Goal: Information Seeking & Learning: Learn about a topic

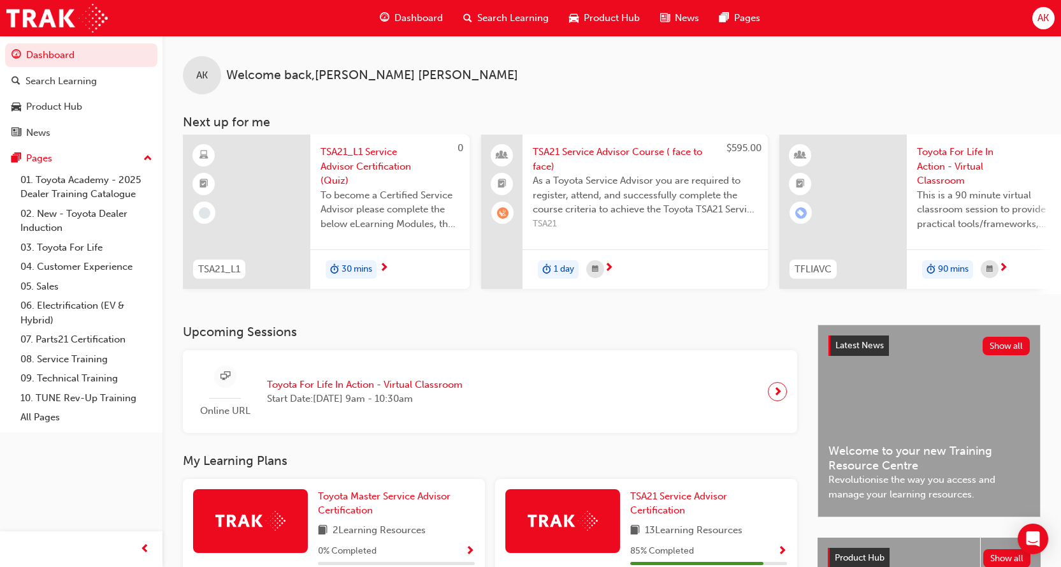
click at [1045, 13] on span "AK" at bounding box center [1043, 18] width 11 height 15
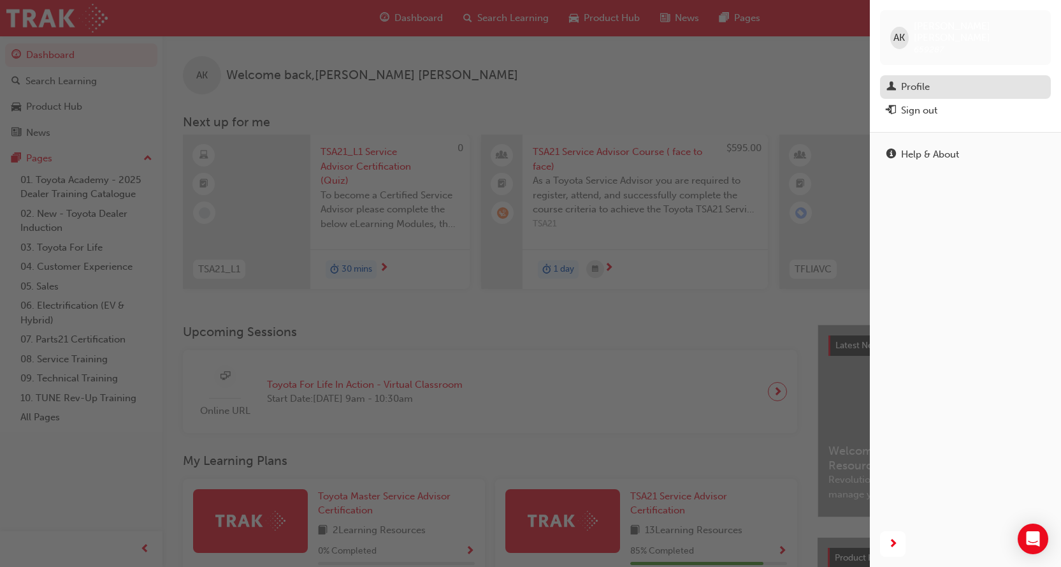
click at [943, 79] on div "Profile" at bounding box center [965, 87] width 158 height 16
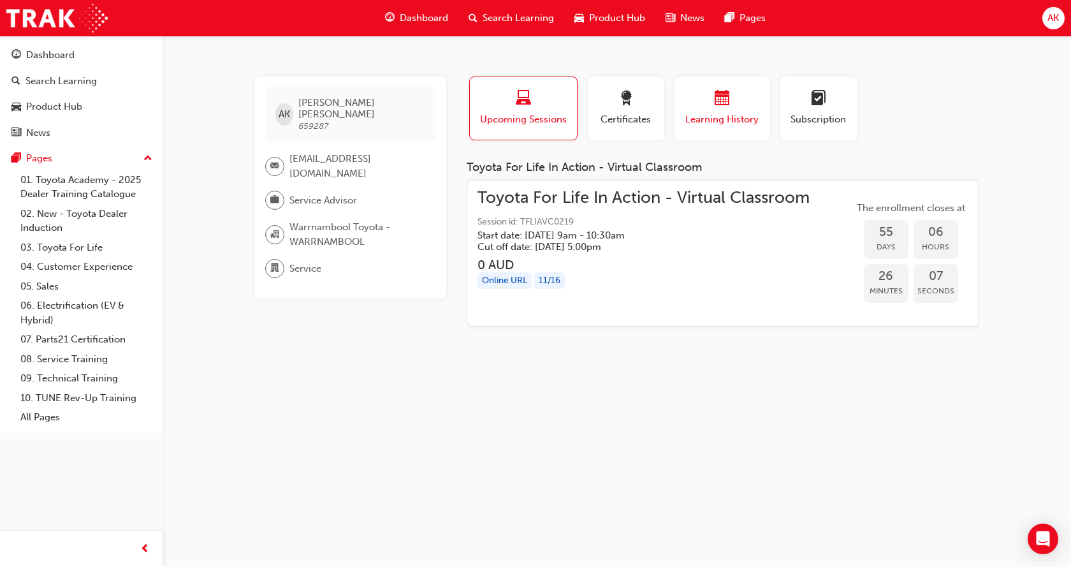
click at [730, 99] on div "button" at bounding box center [722, 100] width 76 height 20
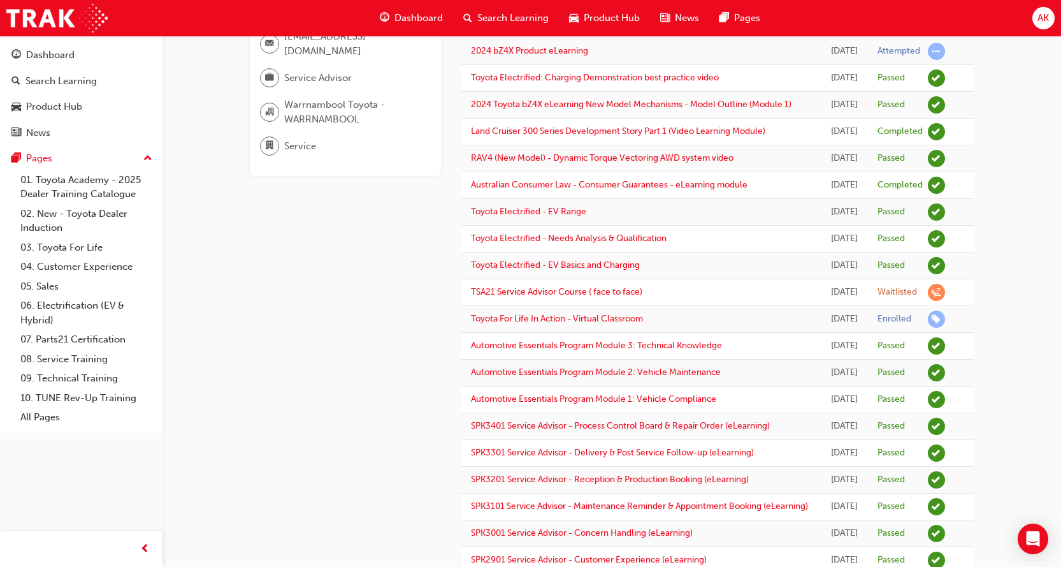
scroll to position [127, 0]
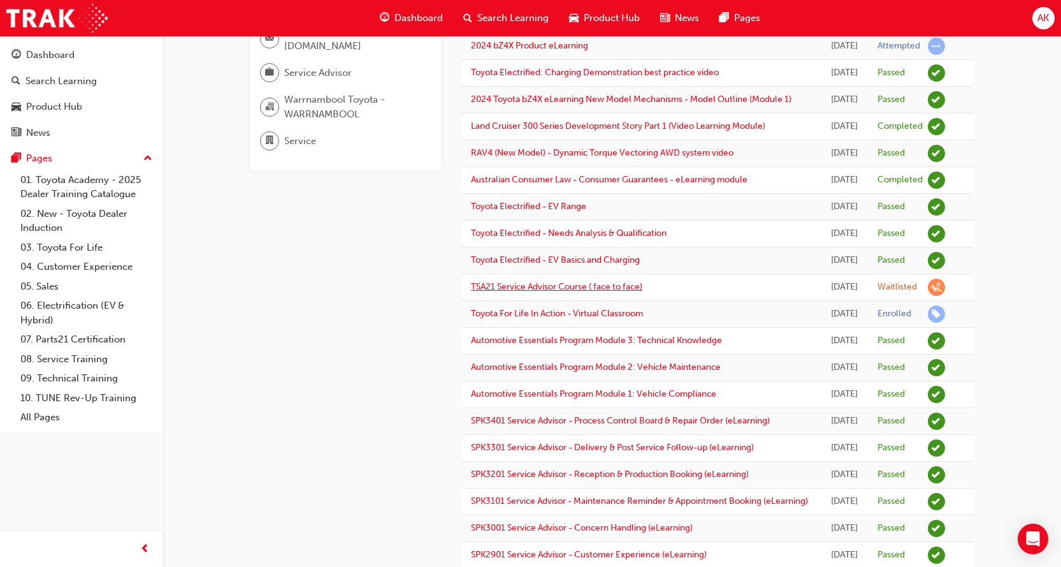
click at [584, 292] on link "TSA21 Service Advisor Course ( face to face)" at bounding box center [556, 286] width 171 height 11
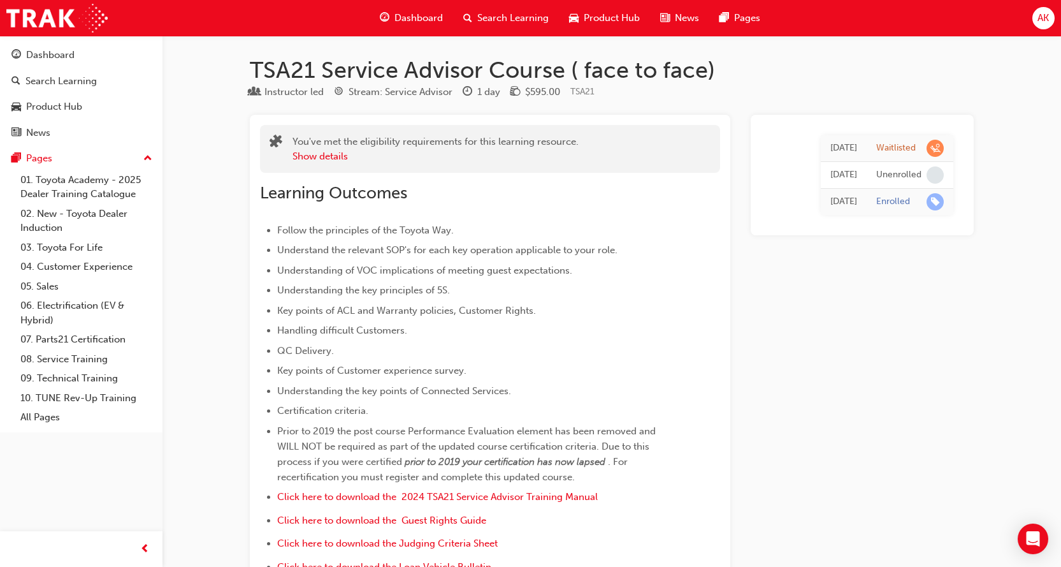
click at [410, 17] on span "Dashboard" at bounding box center [418, 18] width 48 height 15
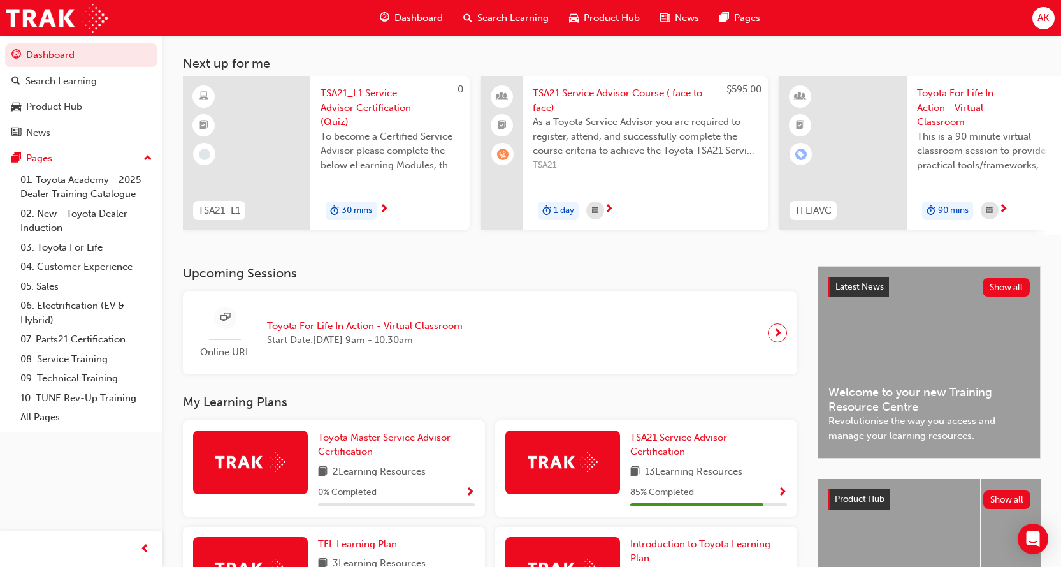
scroll to position [191, 0]
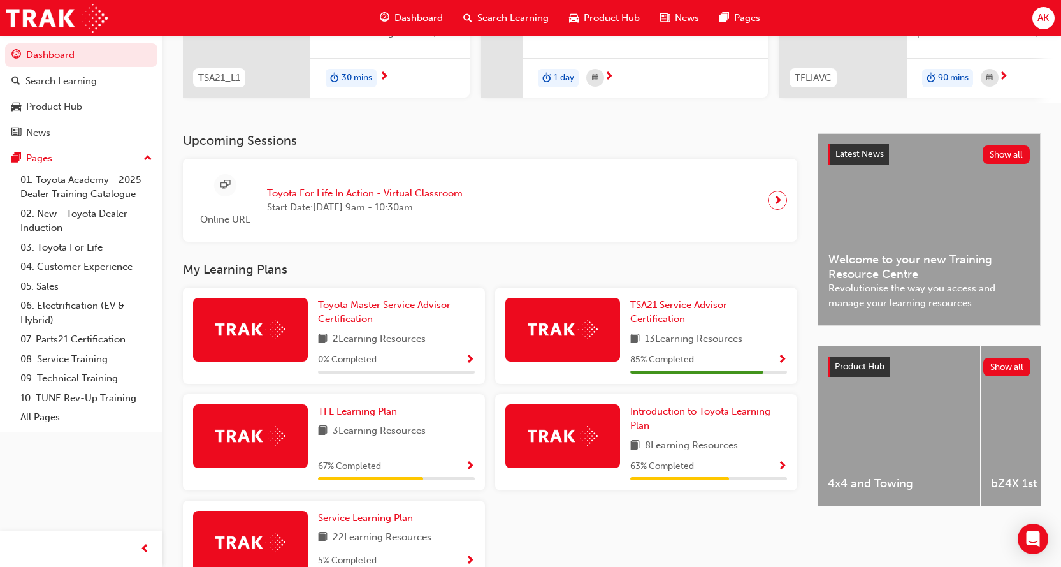
click at [333, 259] on div "Upcoming Sessions Online URL Toyota For Life In Action - Virtual Classroom Star…" at bounding box center [500, 373] width 635 height 481
click at [1002, 435] on div "bZ4X 1st Generation" at bounding box center [1062, 425] width 163 height 159
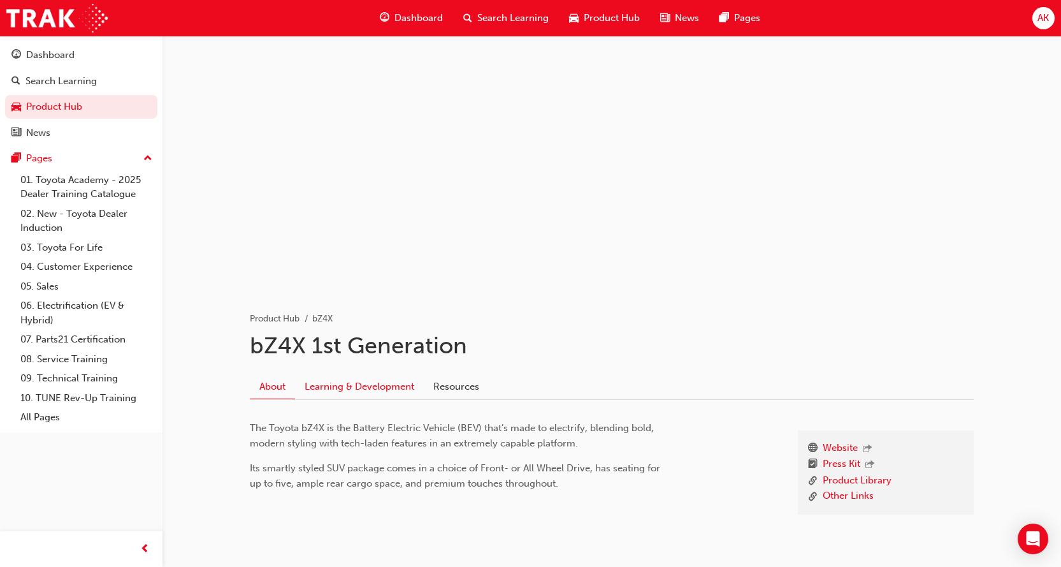
click at [363, 389] on link "Learning & Development" at bounding box center [359, 386] width 129 height 24
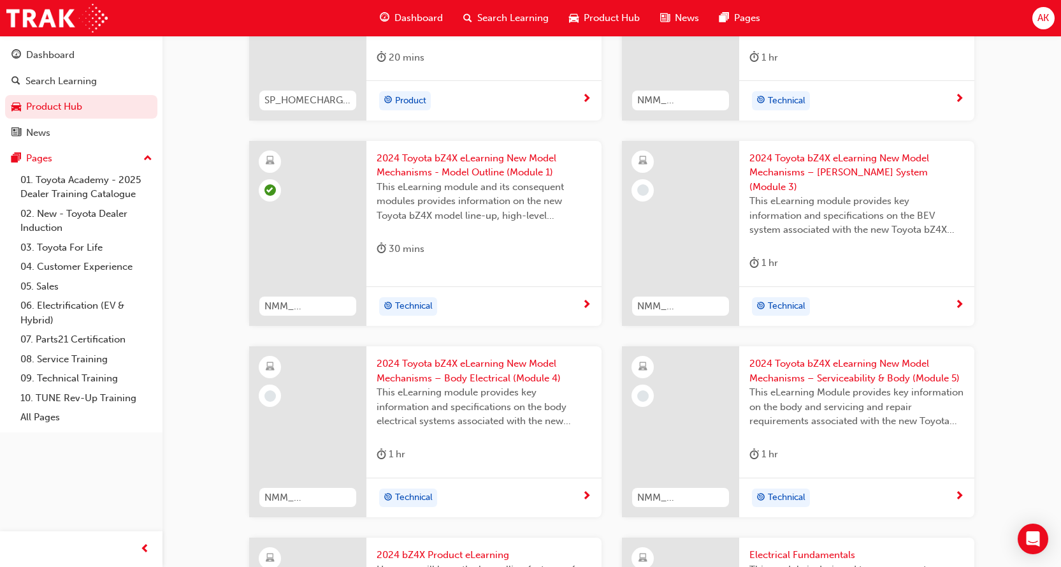
scroll to position [510, 0]
